Goal: Share content: Share content

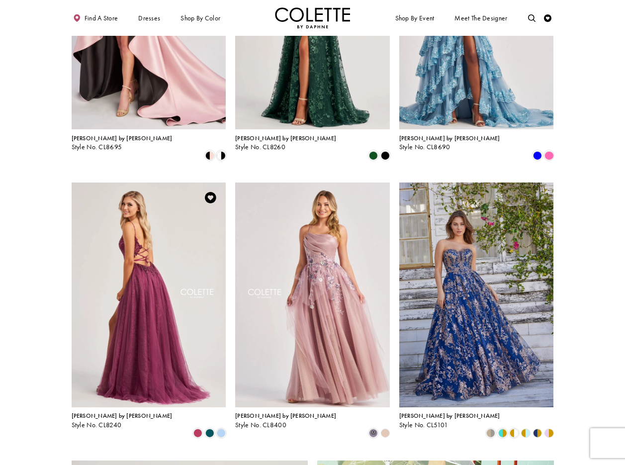
click at [144, 228] on img "Visit Colette by Daphne Style No. CL8240 Page" at bounding box center [149, 295] width 155 height 225
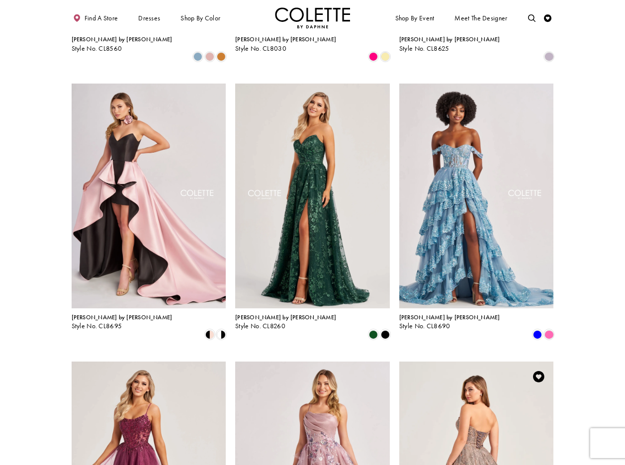
scroll to position [535, 0]
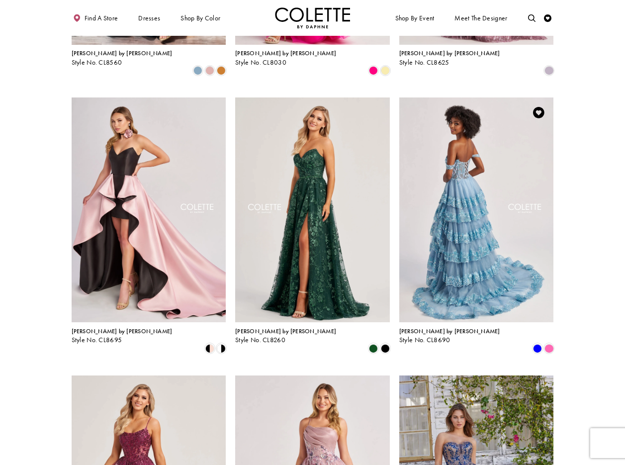
click at [481, 131] on img "Visit Colette by Daphne Style No. CL8690 Page" at bounding box center [476, 209] width 155 height 225
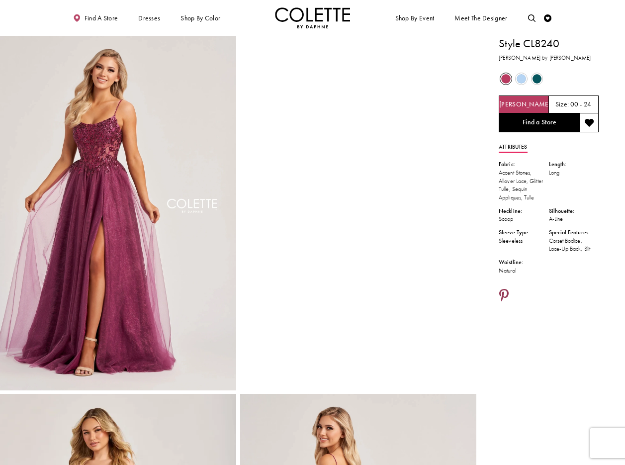
click at [507, 293] on icon "Share using Pinterest - Opens in new tab" at bounding box center [503, 295] width 9 height 13
click at [507, 294] on icon "Share using Pinterest - Opens in new tab" at bounding box center [503, 295] width 9 height 13
click at [505, 294] on icon "Share using Pinterest - Opens in new tab" at bounding box center [503, 295] width 9 height 13
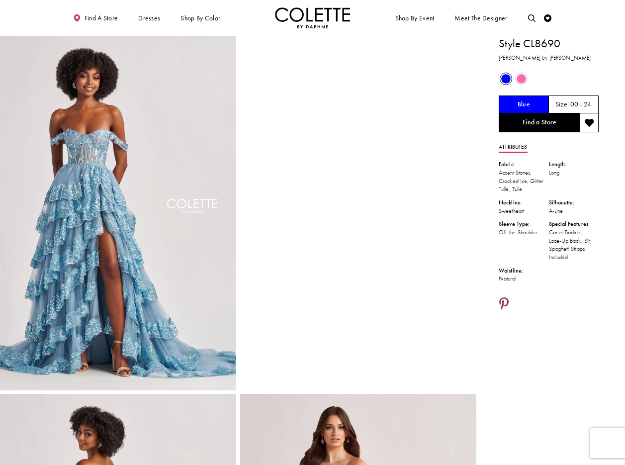
click at [503, 300] on icon "Share using Pinterest - Opens in new tab" at bounding box center [503, 304] width 9 height 13
click at [504, 301] on icon "Share using Pinterest - Opens in new tab" at bounding box center [503, 304] width 9 height 13
click at [506, 303] on icon "Share using Pinterest - Opens in new tab" at bounding box center [503, 304] width 9 height 13
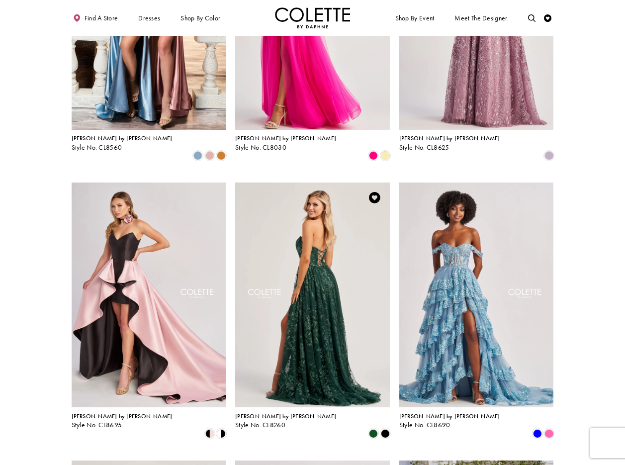
scroll to position [450, 0]
click at [317, 218] on img "Visit Colette by Daphne Style No. CL8260 Page" at bounding box center [312, 295] width 155 height 225
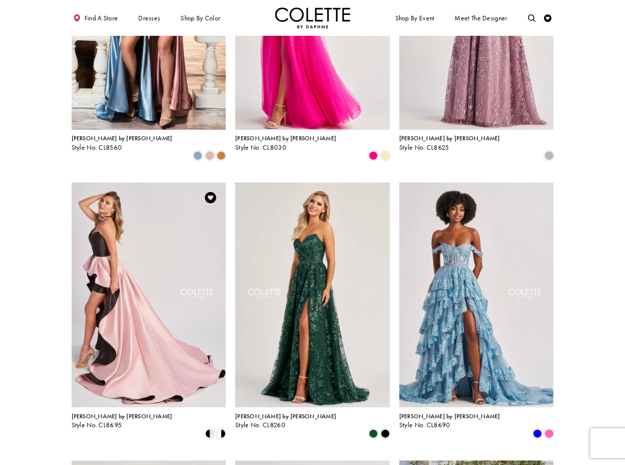
click at [114, 196] on img "Visit Colette by Daphne Style No. CL8695 Page" at bounding box center [149, 295] width 155 height 225
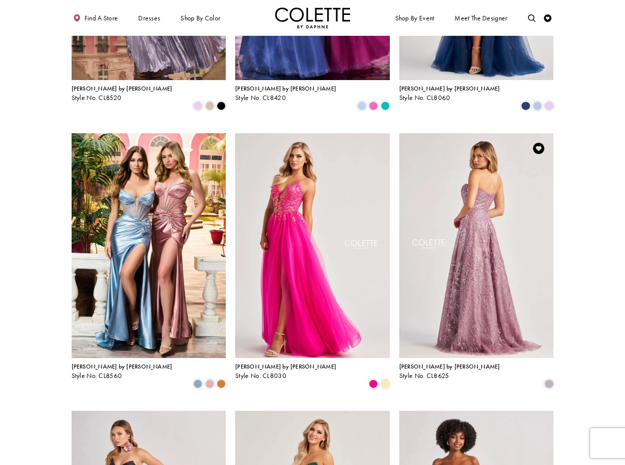
scroll to position [212, 0]
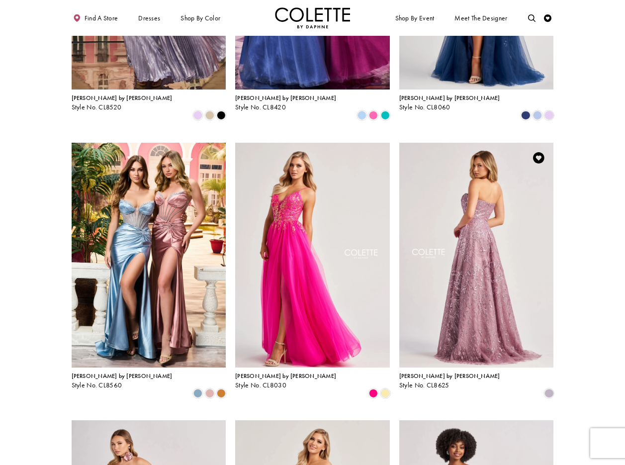
click at [475, 208] on img "Visit Colette by Daphne Style No. CL8625 Page" at bounding box center [476, 255] width 155 height 225
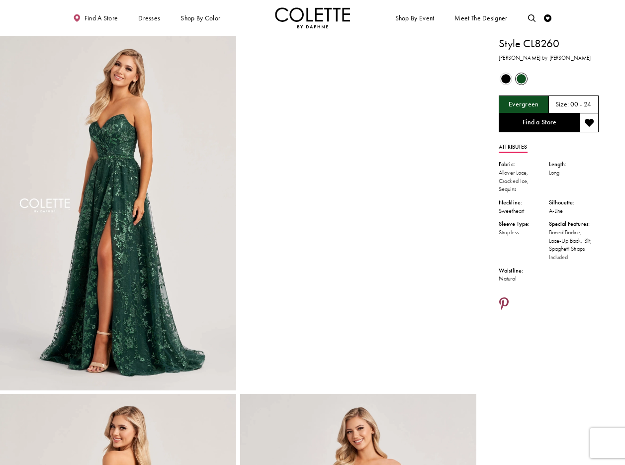
click at [503, 302] on icon "Share using Pinterest - Opens in new tab" at bounding box center [503, 304] width 9 height 13
click at [505, 302] on icon "Share using Pinterest - Opens in new tab" at bounding box center [503, 304] width 9 height 13
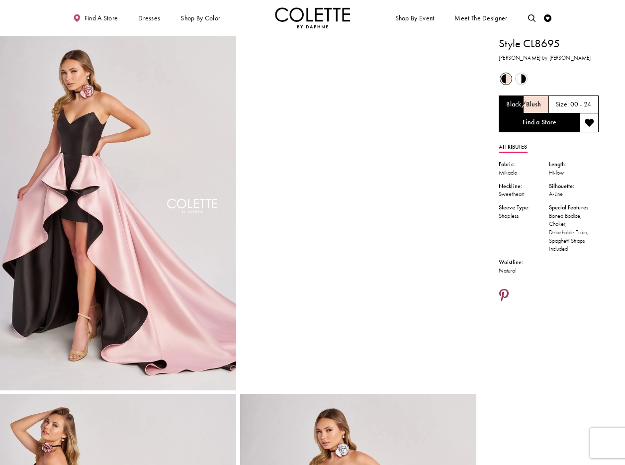
click at [502, 292] on icon "Share using Pinterest - Opens in new tab" at bounding box center [503, 295] width 9 height 13
click at [507, 293] on icon "Share using Pinterest - Opens in new tab" at bounding box center [503, 295] width 9 height 13
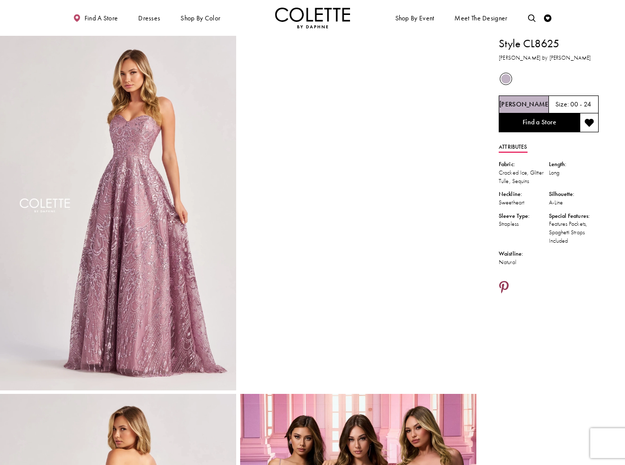
click at [507, 284] on icon "Share using Pinterest - Opens in new tab" at bounding box center [503, 287] width 9 height 13
click at [506, 287] on icon "Share using Pinterest - Opens in new tab" at bounding box center [503, 287] width 9 height 13
click at [504, 284] on icon "Share using Pinterest - Opens in new tab" at bounding box center [503, 287] width 9 height 13
